Goal: Information Seeking & Learning: Learn about a topic

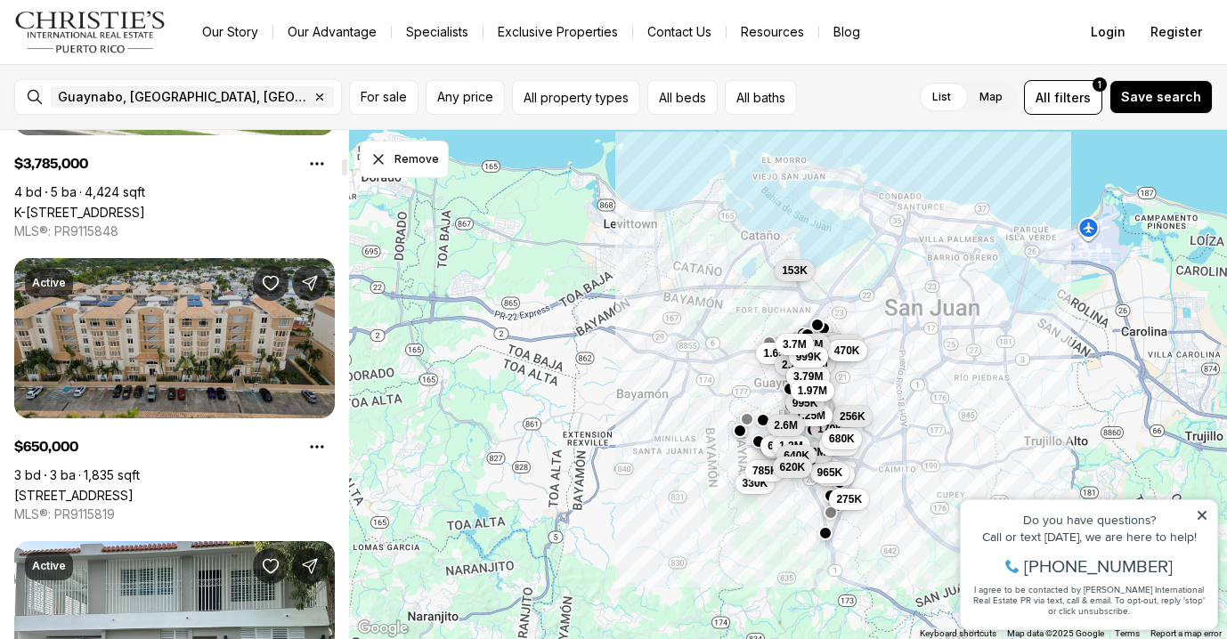
scroll to position [815, 0]
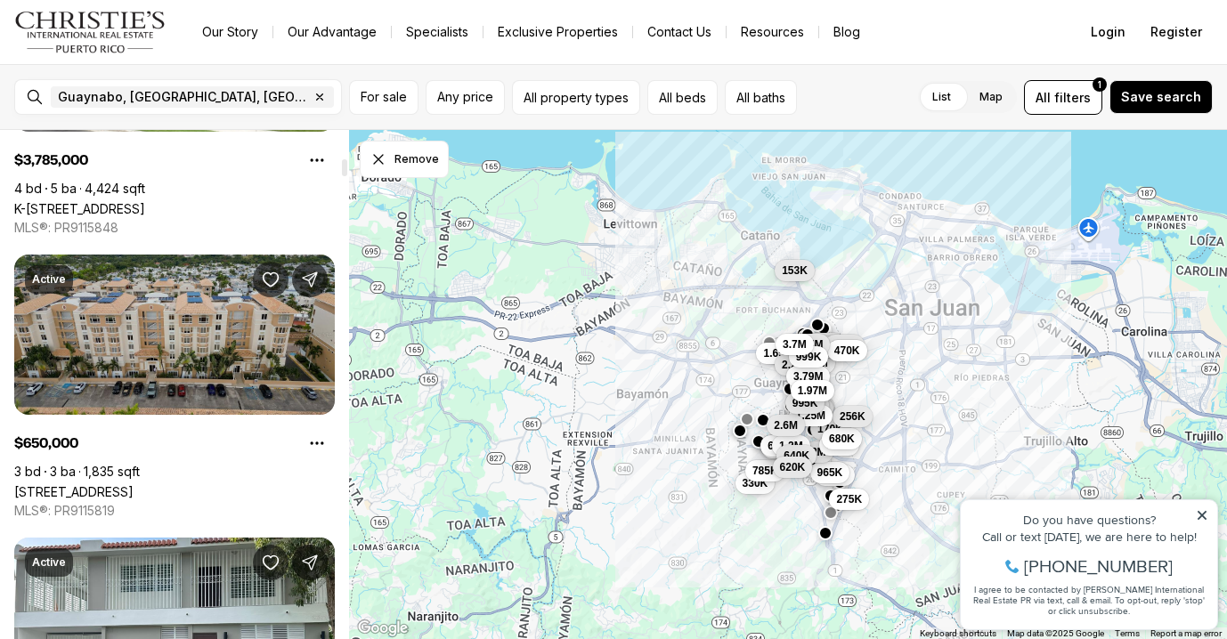
click at [134, 484] on link "[STREET_ADDRESS]" at bounding box center [73, 491] width 119 height 15
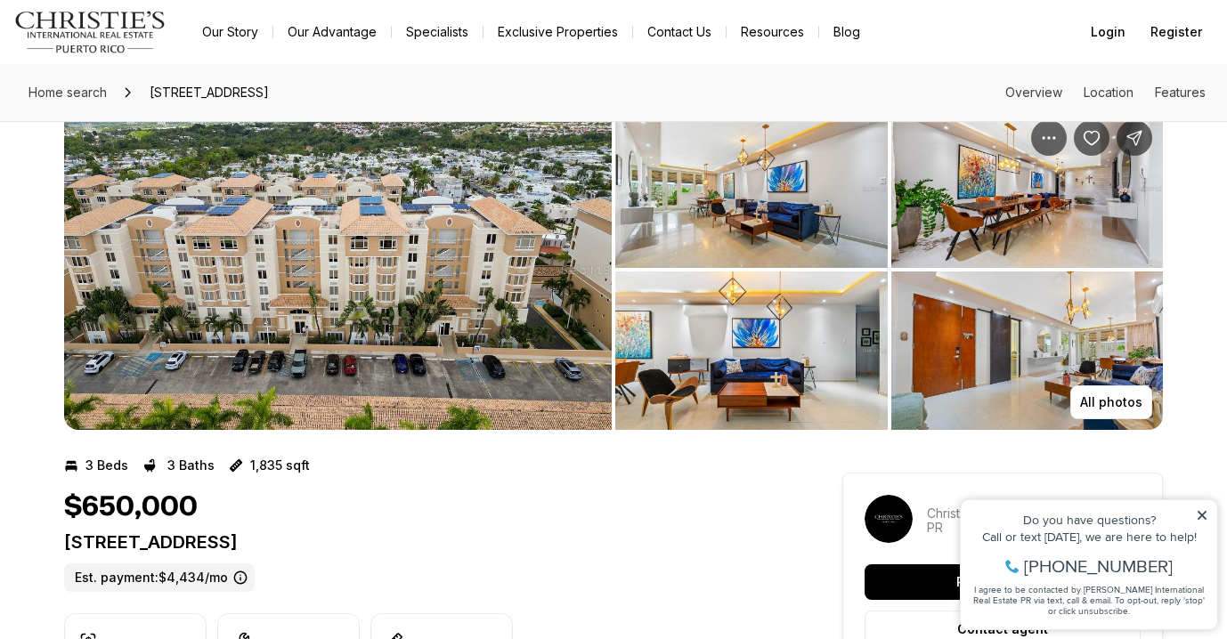
scroll to position [36, 0]
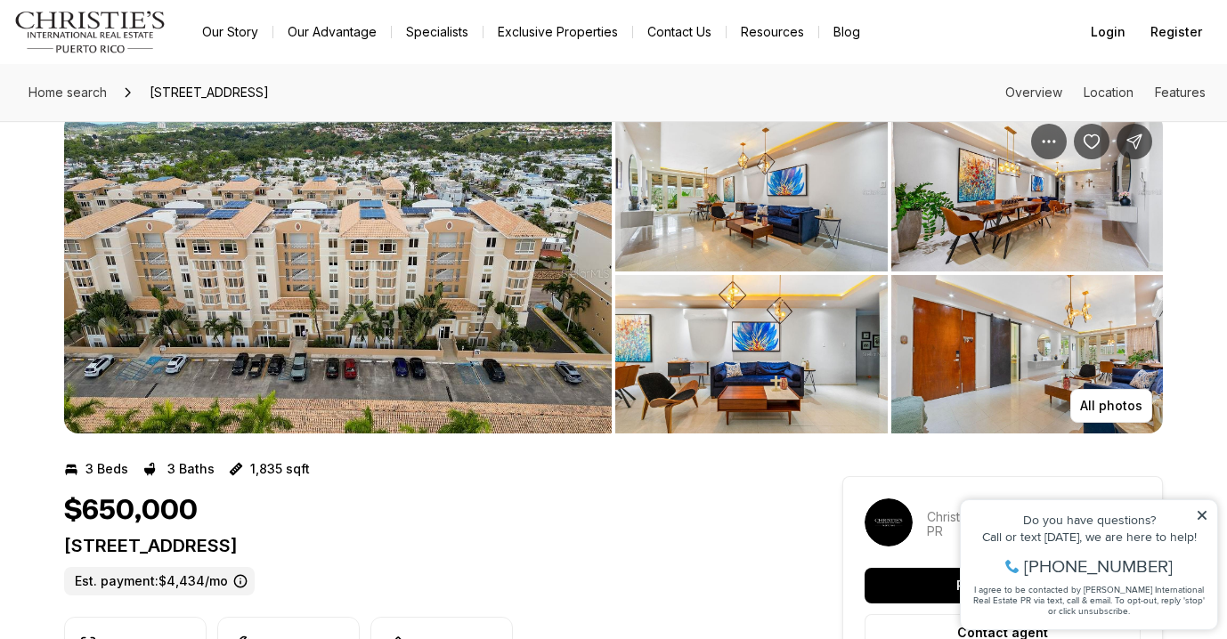
click at [520, 273] on img "View image gallery" at bounding box center [337, 273] width 547 height 320
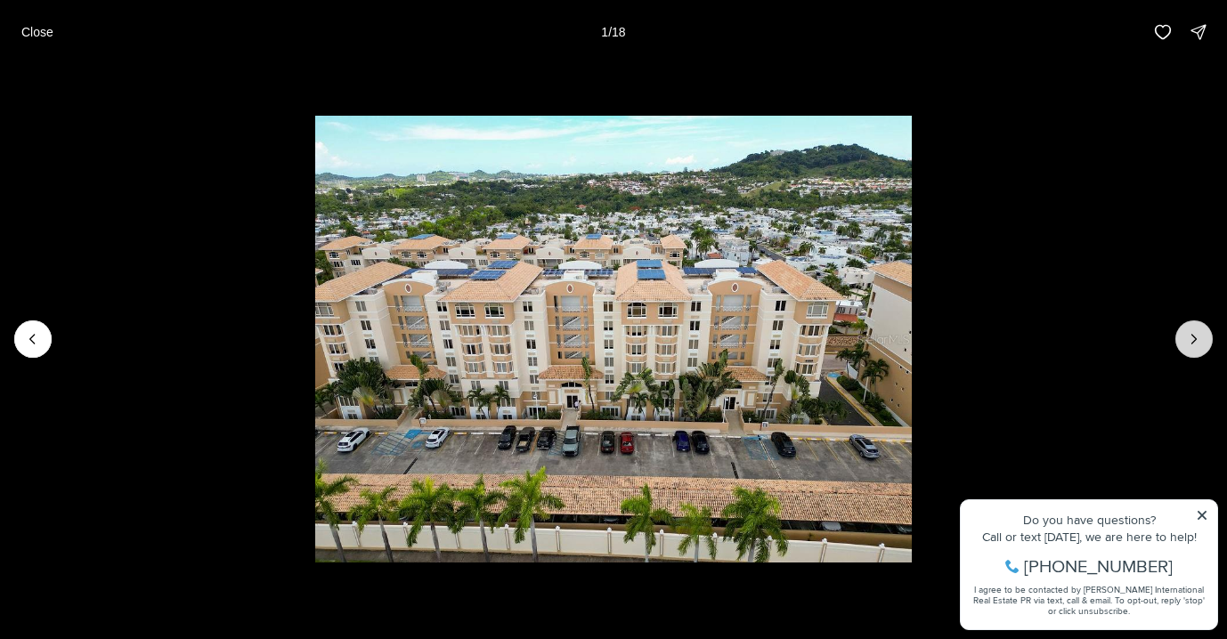
click at [1193, 342] on icon "Next slide" at bounding box center [1194, 339] width 4 height 9
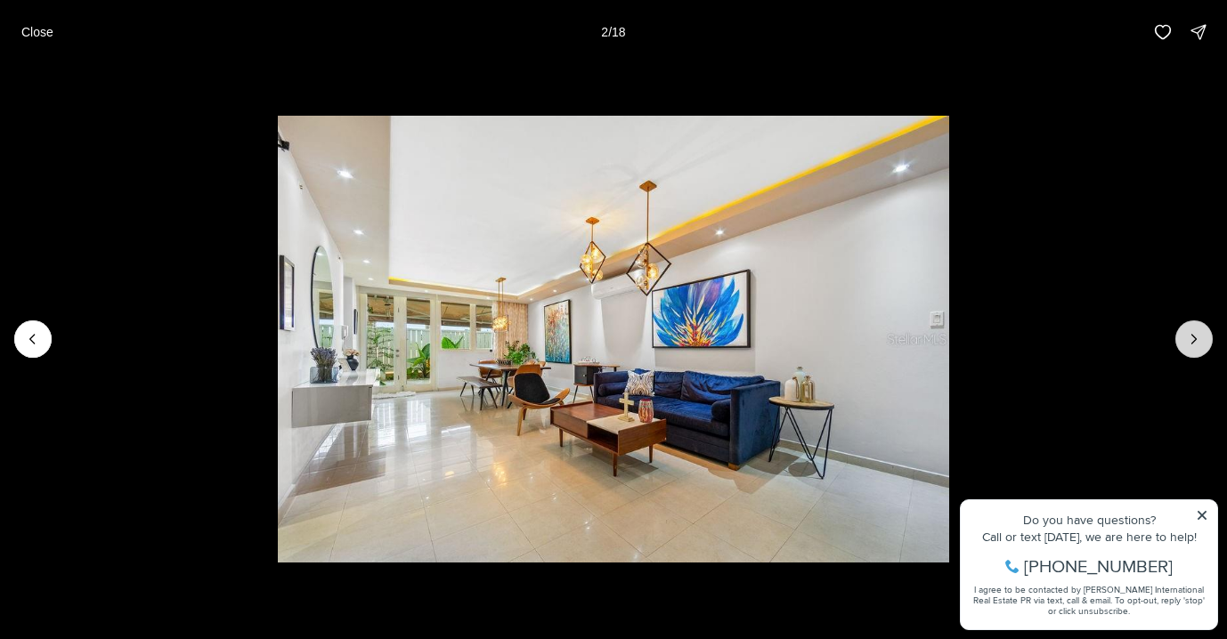
click at [1193, 343] on icon "Next slide" at bounding box center [1194, 339] width 4 height 9
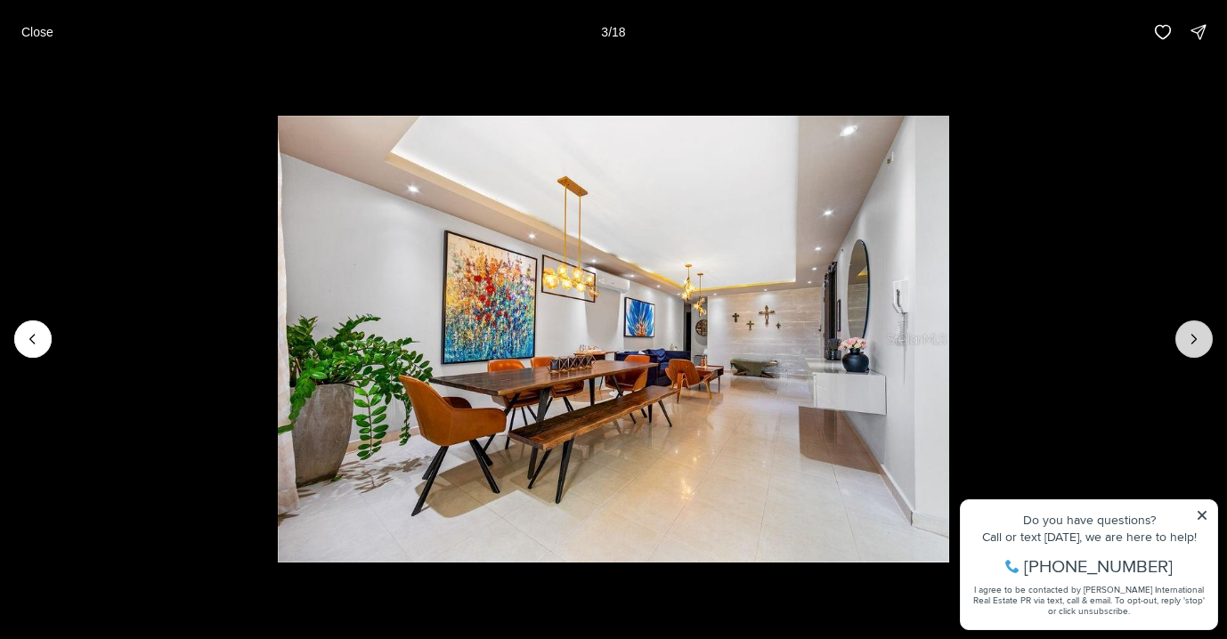
click at [1204, 342] on button "Next slide" at bounding box center [1193, 338] width 37 height 37
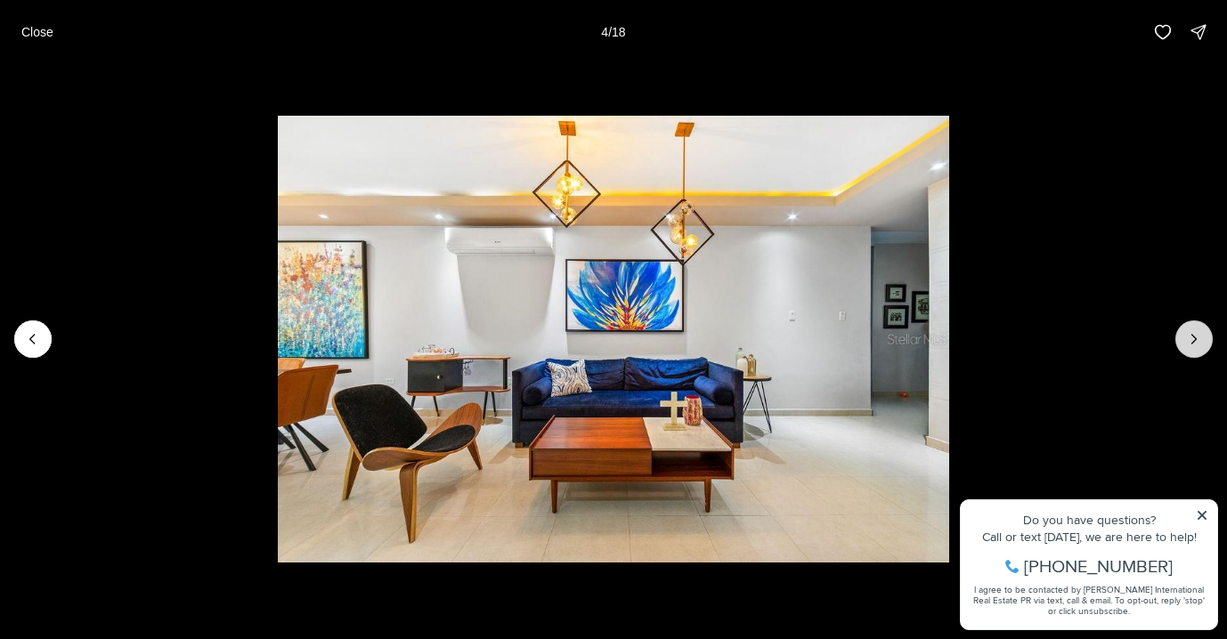
click at [1190, 339] on icon "Next slide" at bounding box center [1194, 339] width 18 height 18
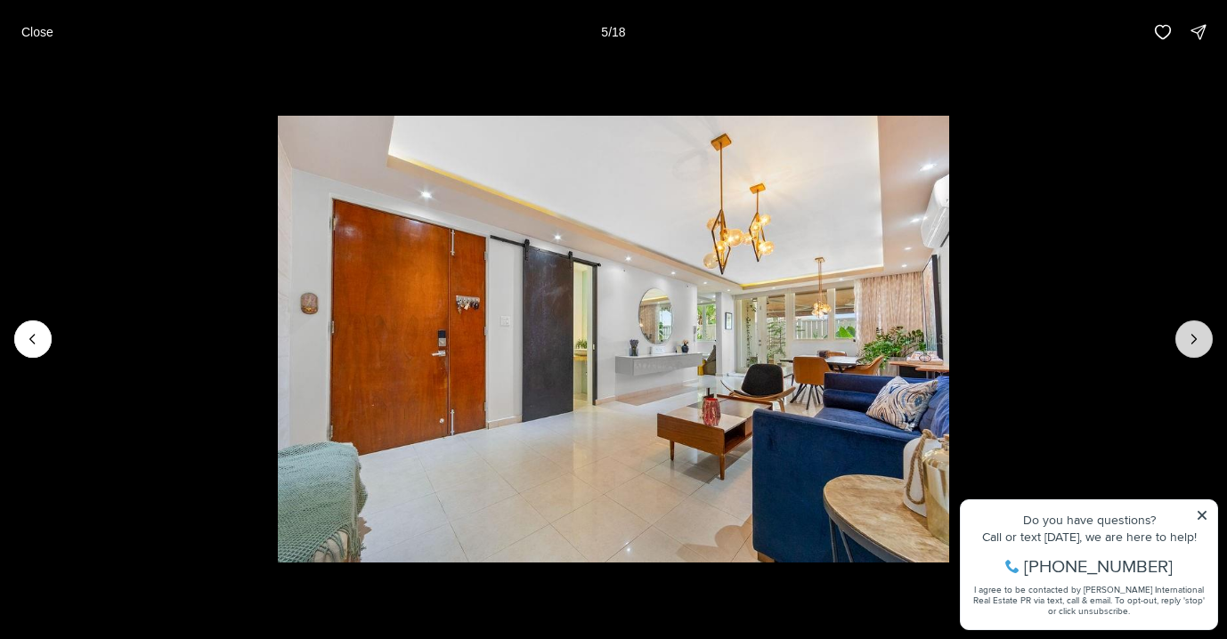
click at [1188, 353] on button "Next slide" at bounding box center [1193, 338] width 37 height 37
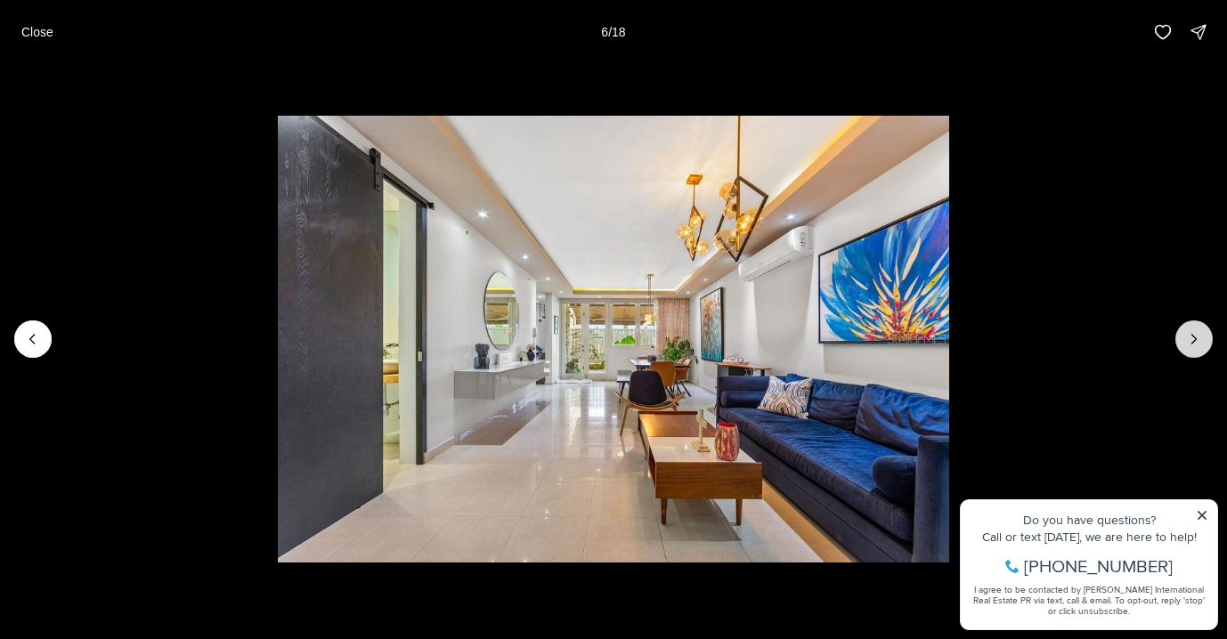
click at [1188, 353] on button "Next slide" at bounding box center [1193, 338] width 37 height 37
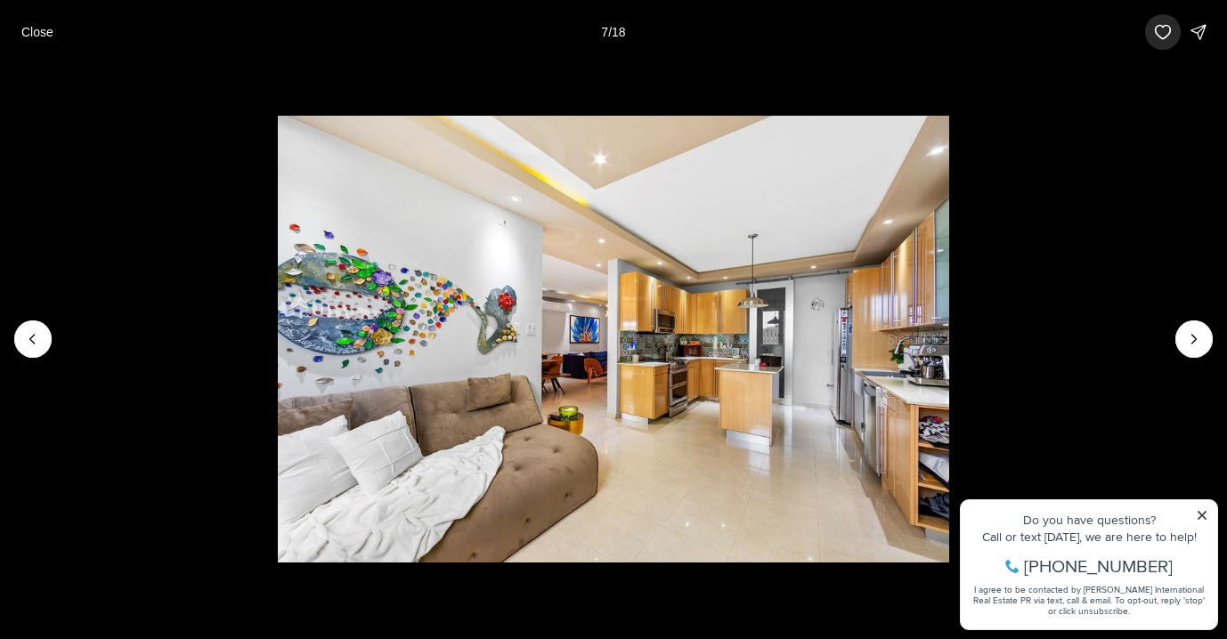
click at [1162, 30] on icon "button" at bounding box center [1163, 32] width 18 height 18
click at [1194, 334] on icon "Next slide" at bounding box center [1194, 339] width 18 height 18
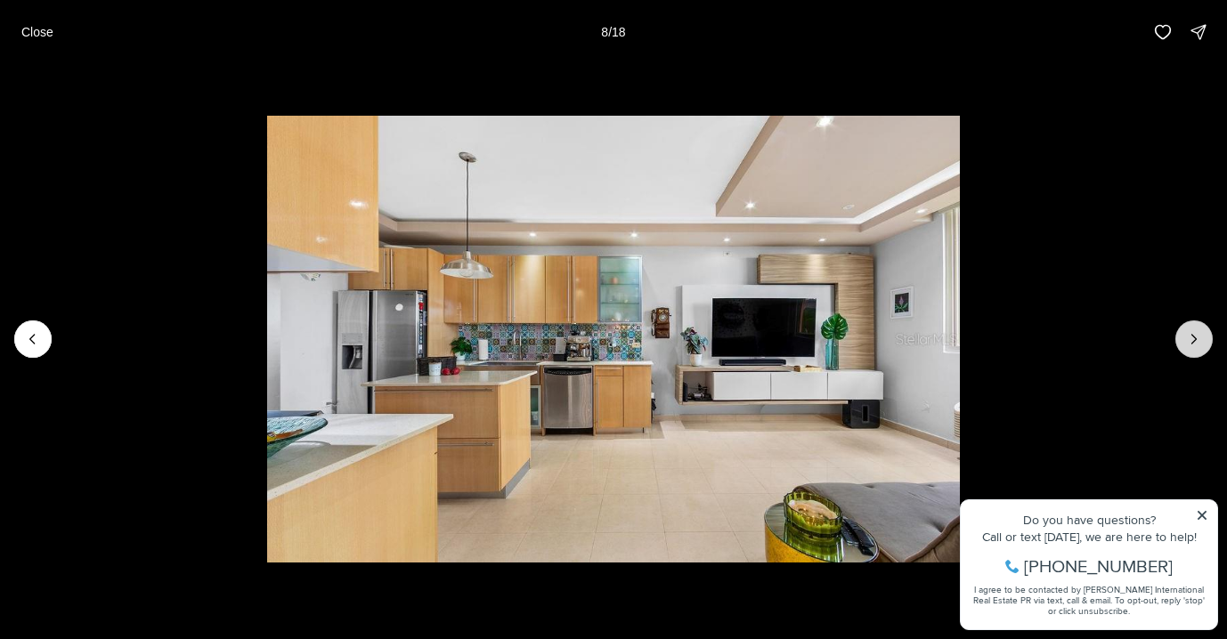
click at [1199, 345] on icon "Next slide" at bounding box center [1194, 339] width 18 height 18
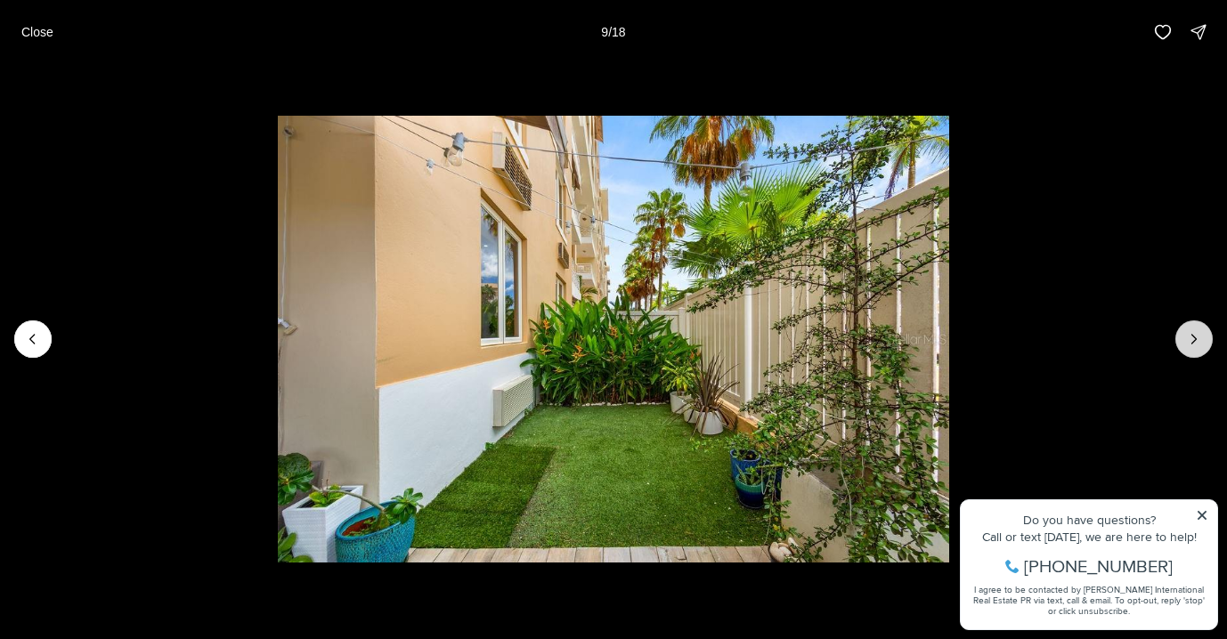
click at [1192, 335] on icon "Next slide" at bounding box center [1194, 339] width 4 height 9
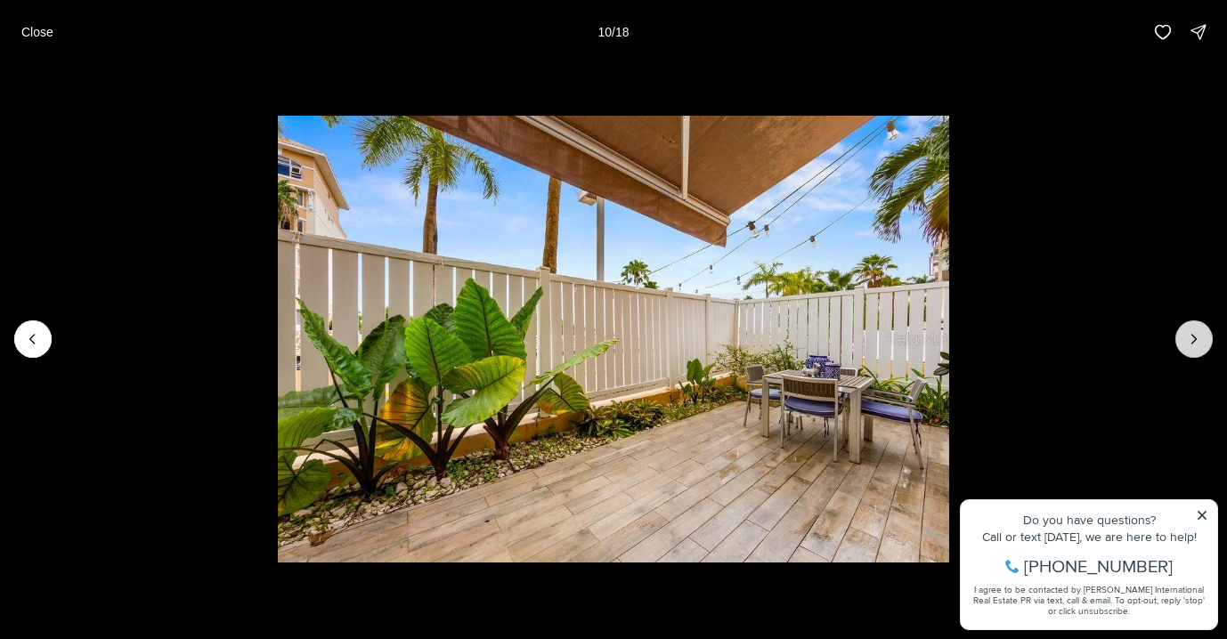
click at [1192, 336] on icon "Next slide" at bounding box center [1194, 339] width 4 height 9
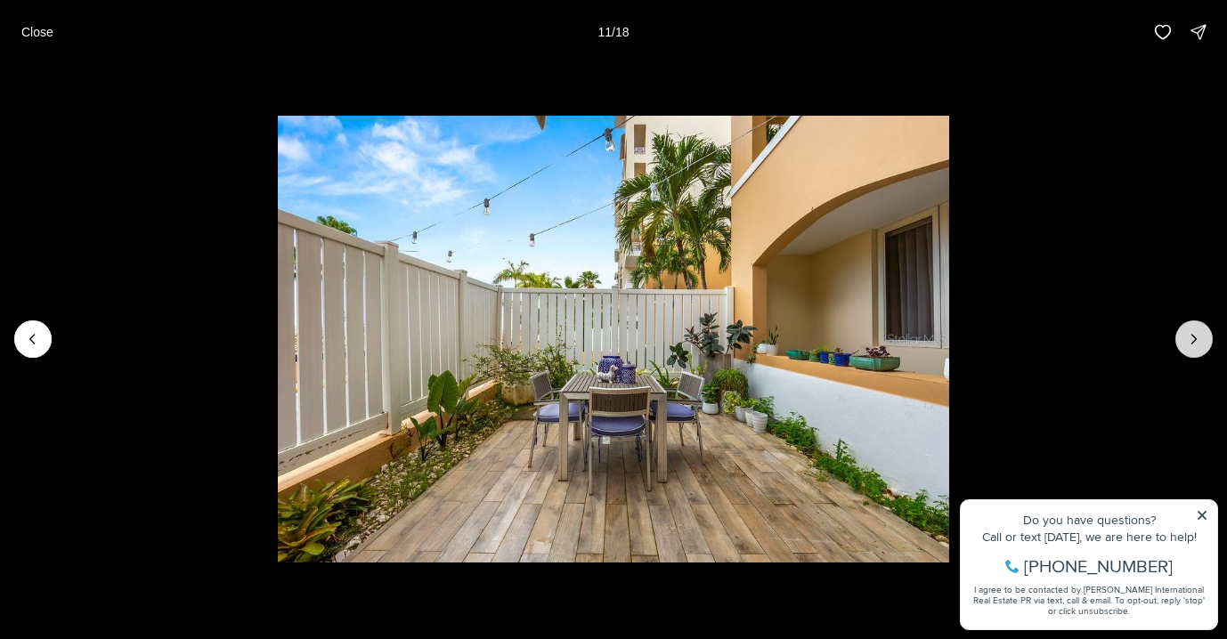
click at [1192, 336] on icon "Next slide" at bounding box center [1194, 339] width 4 height 9
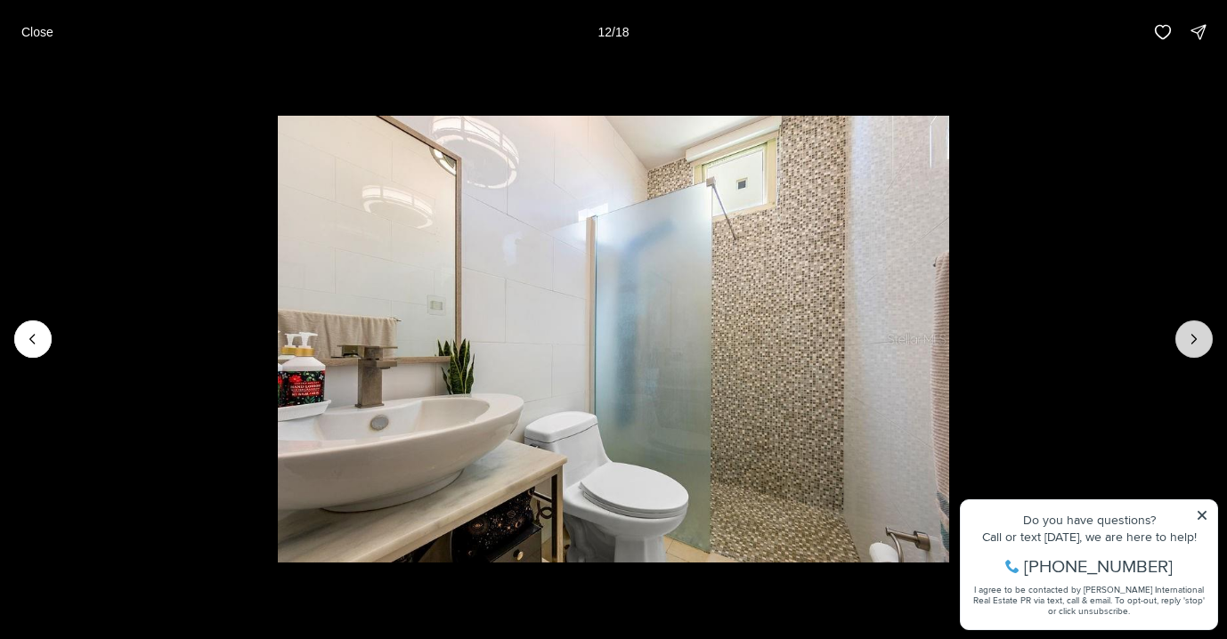
click at [1192, 336] on icon "Next slide" at bounding box center [1194, 339] width 4 height 9
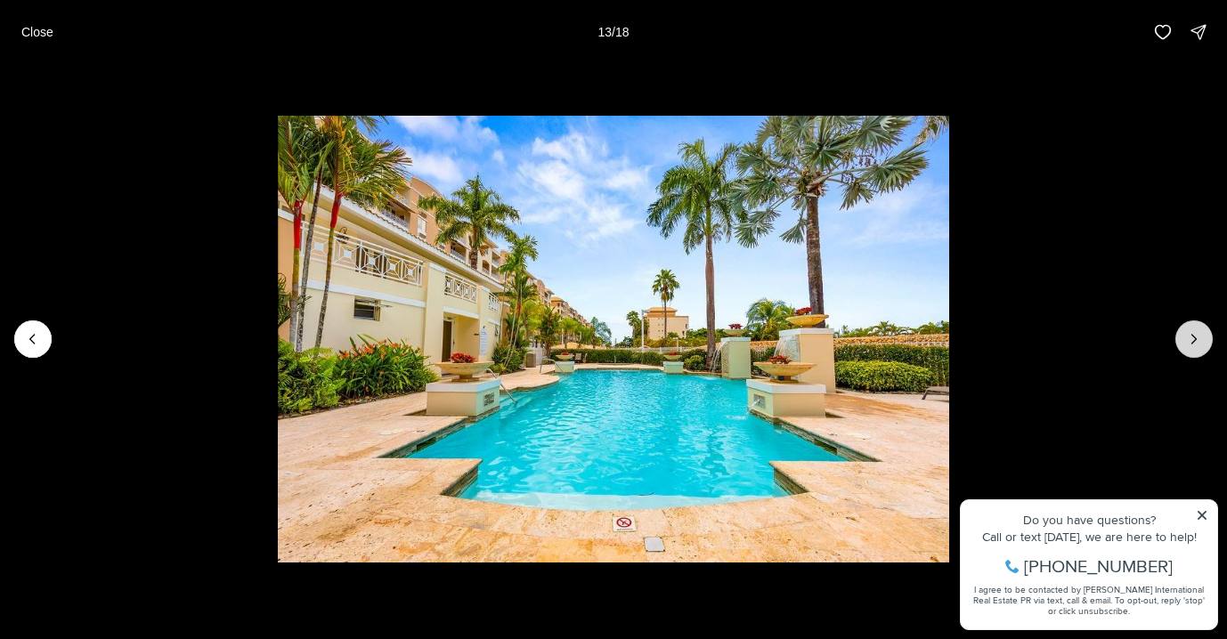
click at [1192, 336] on icon "Next slide" at bounding box center [1194, 339] width 4 height 9
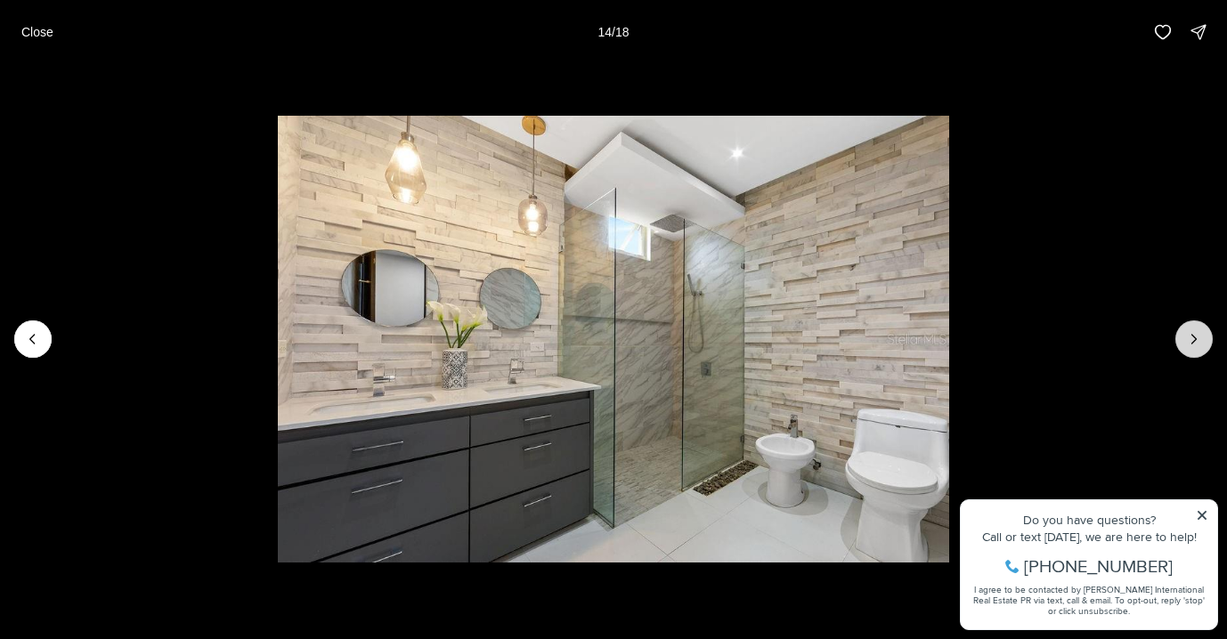
click at [1192, 336] on icon "Next slide" at bounding box center [1194, 339] width 4 height 9
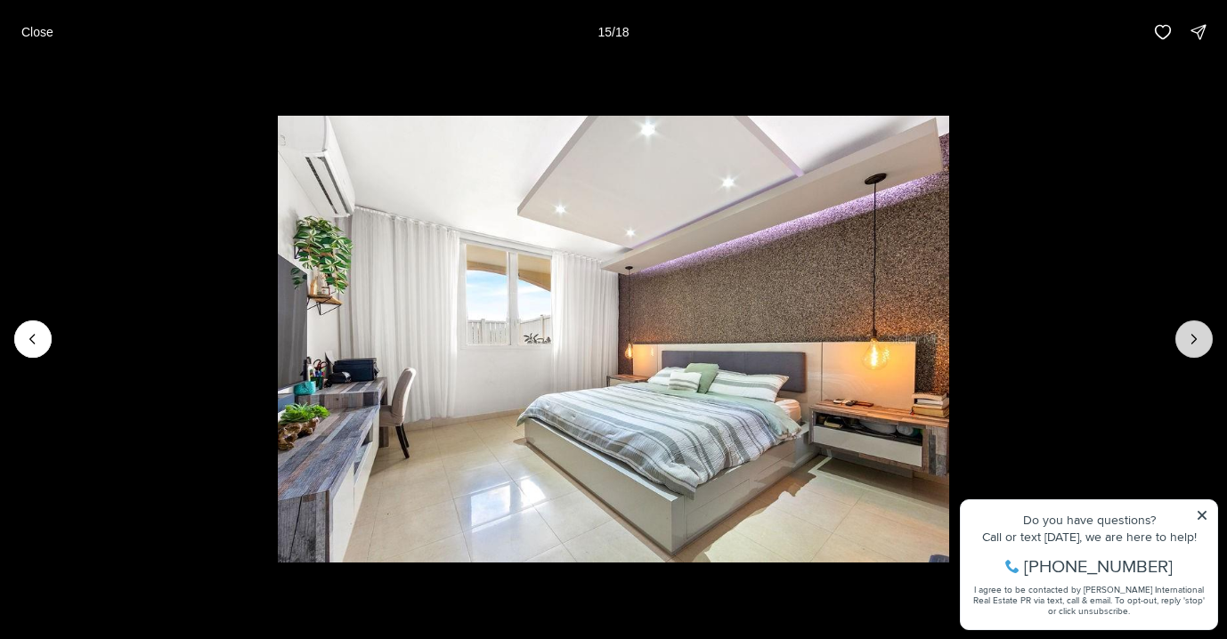
click at [1192, 338] on icon "Next slide" at bounding box center [1194, 339] width 18 height 18
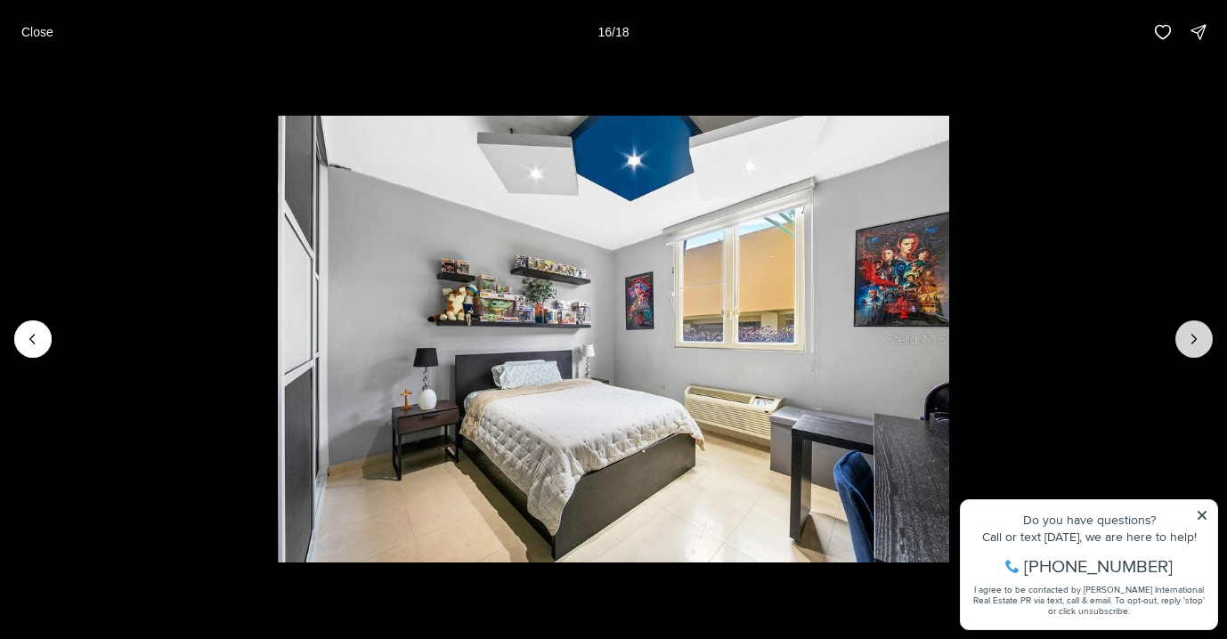
click at [1195, 347] on icon "Next slide" at bounding box center [1194, 339] width 18 height 18
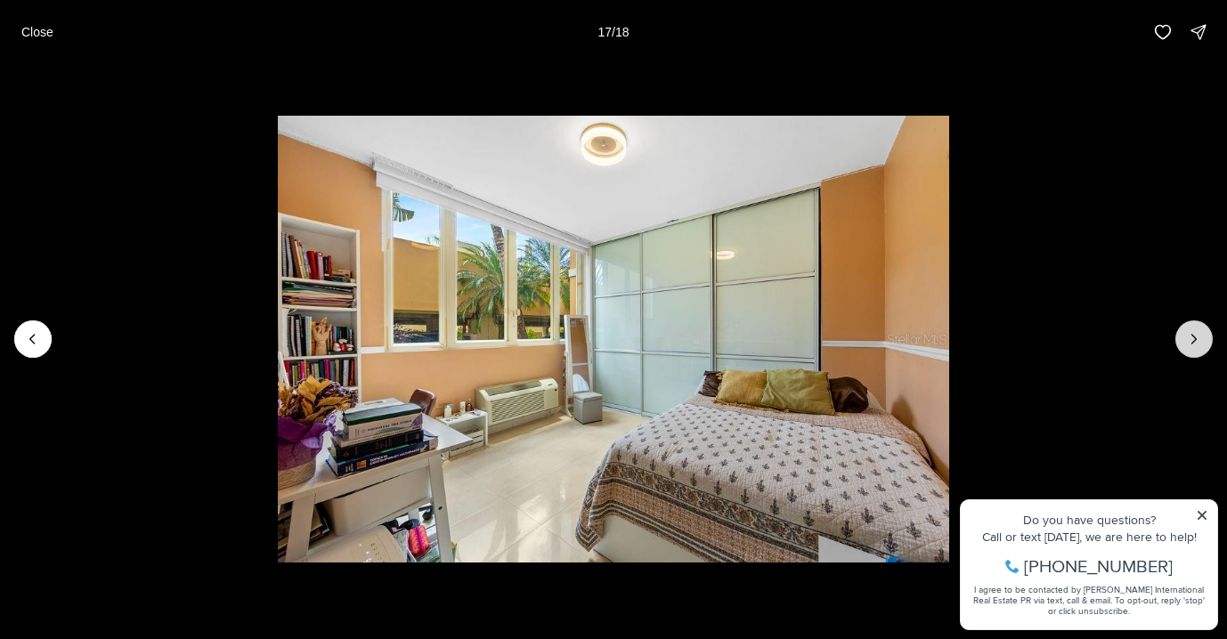
click at [1195, 347] on icon "Next slide" at bounding box center [1194, 339] width 18 height 18
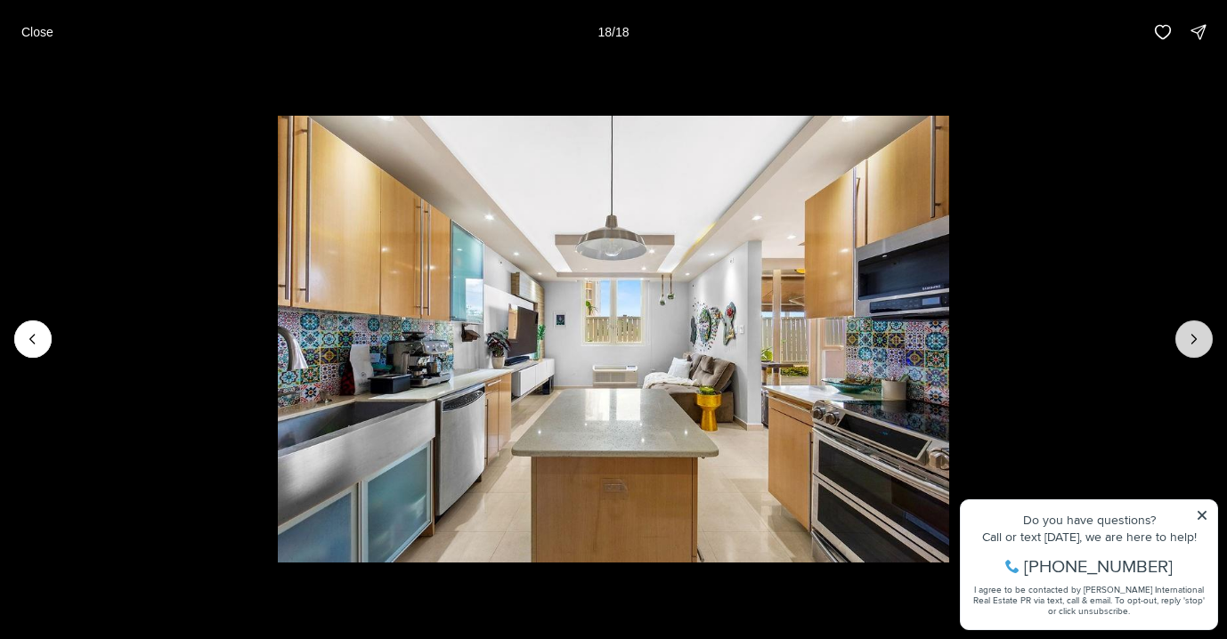
click at [1195, 347] on div at bounding box center [1193, 338] width 37 height 37
click at [37, 38] on p "Close" at bounding box center [37, 32] width 32 height 14
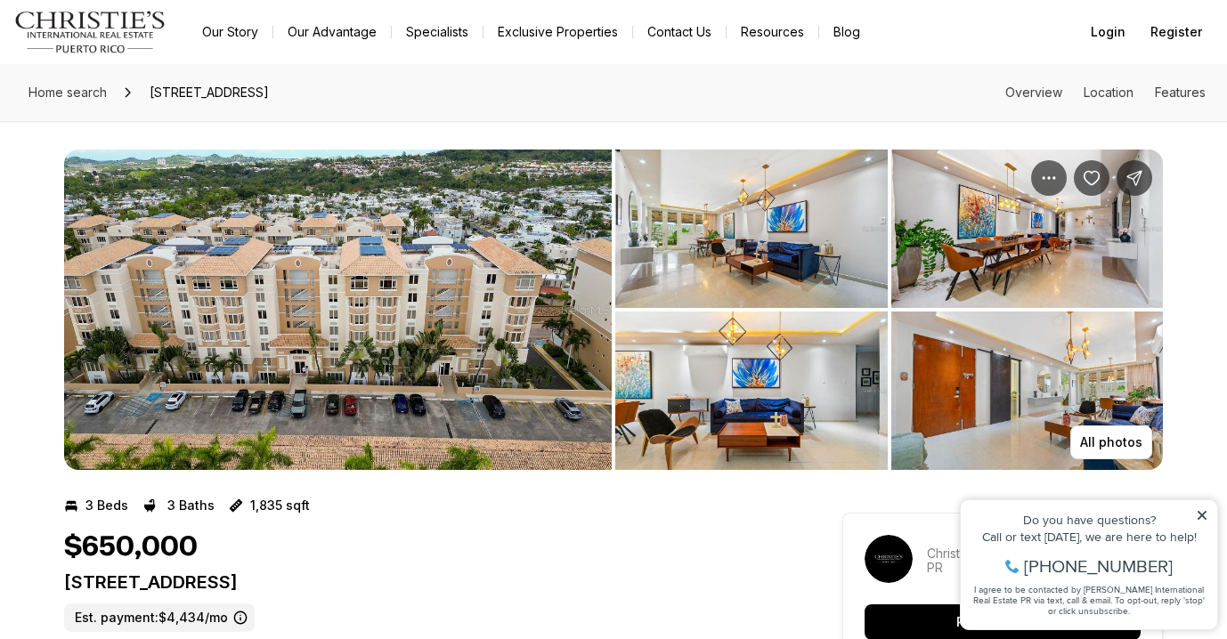
scroll to position [0, 0]
